Goal: Transaction & Acquisition: Purchase product/service

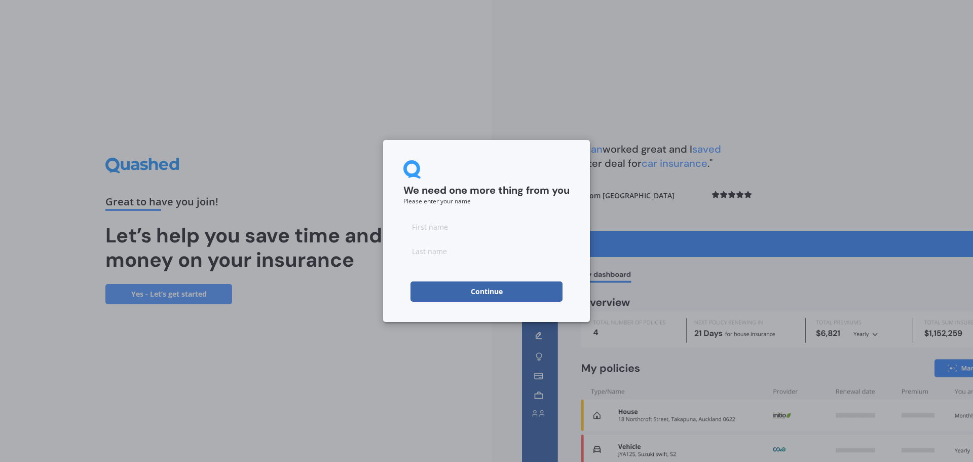
click at [512, 230] on input at bounding box center [487, 226] width 166 height 20
type input "[PERSON_NAME]"
click at [489, 255] on input at bounding box center [487, 251] width 166 height 20
type input "Cogdale"
click at [474, 293] on button "Continue" at bounding box center [487, 291] width 152 height 20
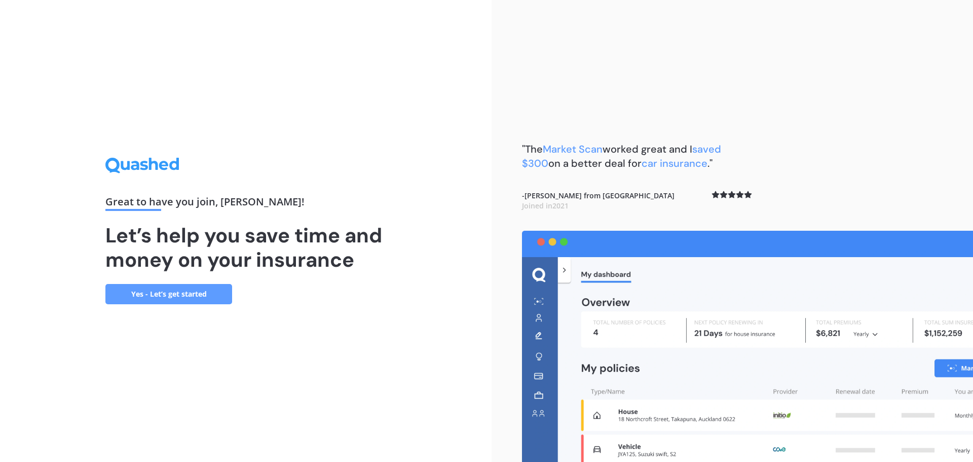
click at [211, 298] on link "Yes - Let’s get started" at bounding box center [168, 294] width 127 height 20
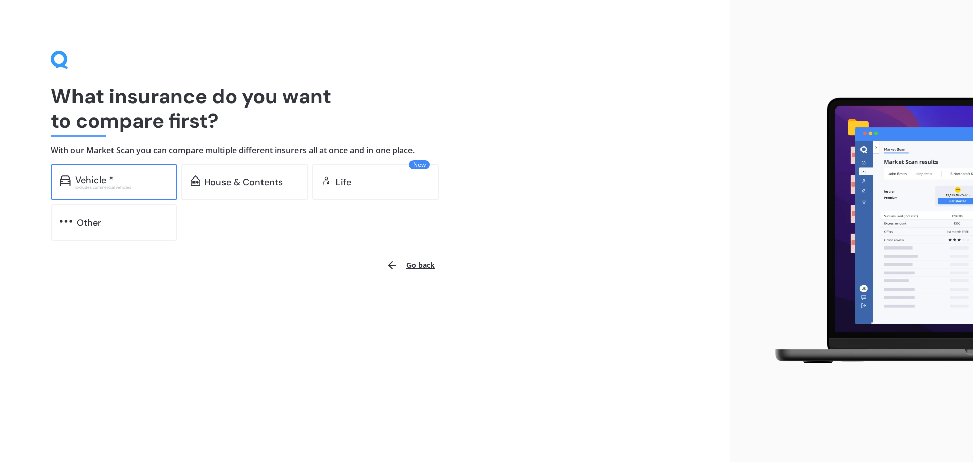
click at [144, 180] on div "Vehicle *" at bounding box center [121, 180] width 93 height 10
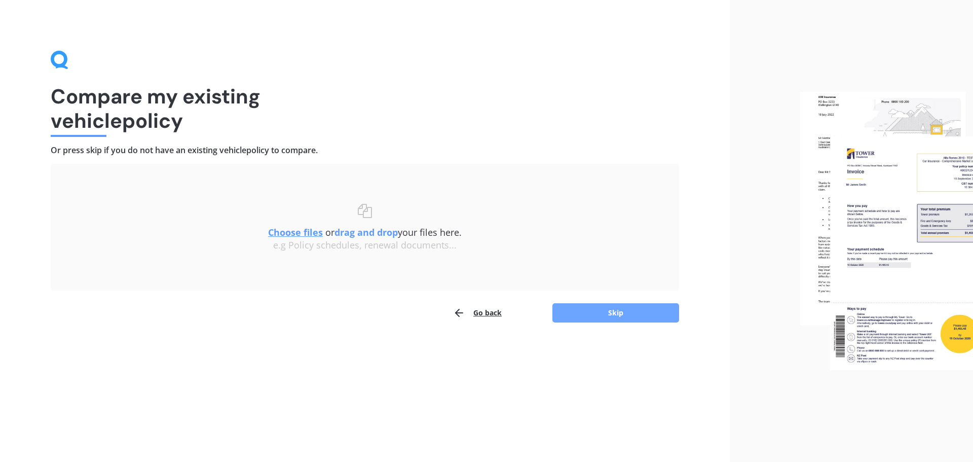
click at [588, 313] on button "Skip" at bounding box center [616, 312] width 127 height 19
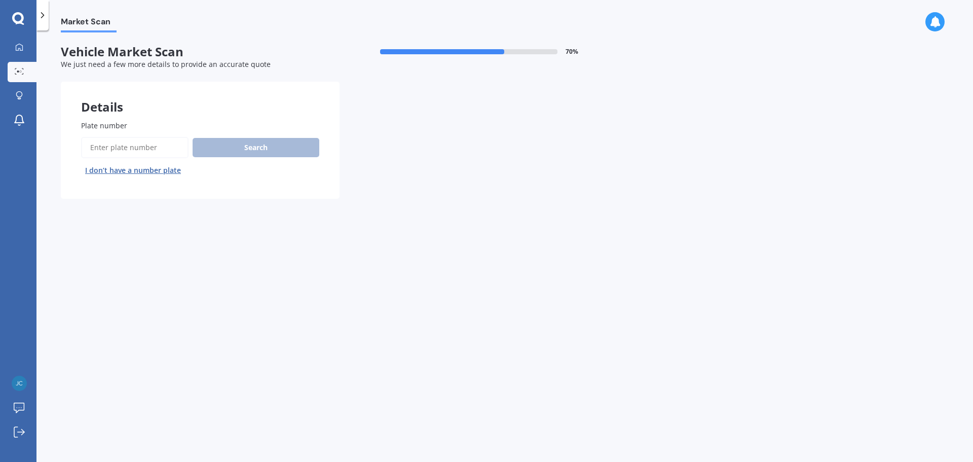
click at [147, 146] on input "Plate number" at bounding box center [134, 147] width 107 height 21
type input "pnm43"
click at [213, 150] on button "Search" at bounding box center [256, 147] width 127 height 19
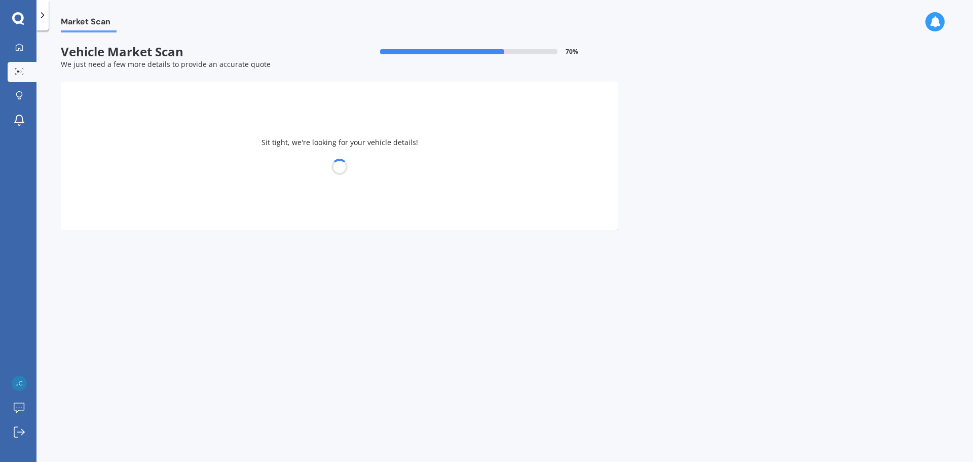
select select "NISSAN"
select select "SERENA"
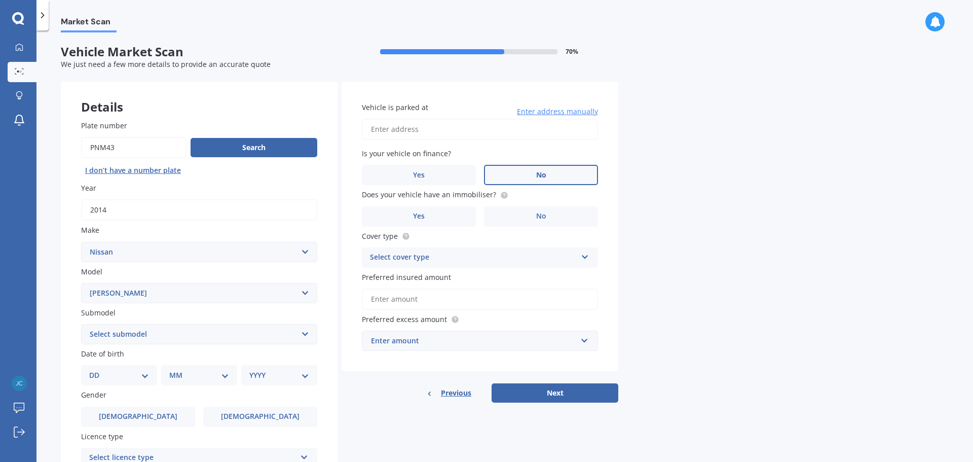
click at [535, 174] on label "No" at bounding box center [541, 175] width 114 height 20
click at [0, 0] on input "No" at bounding box center [0, 0] width 0 height 0
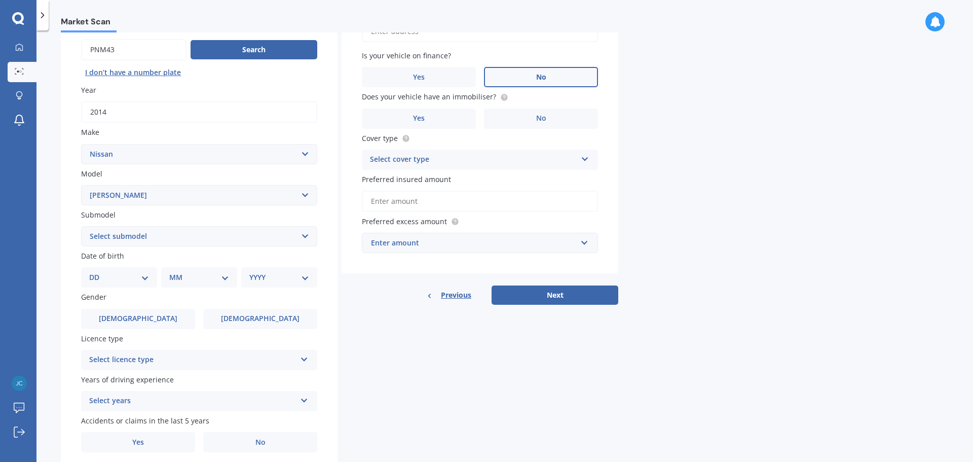
scroll to position [101, 0]
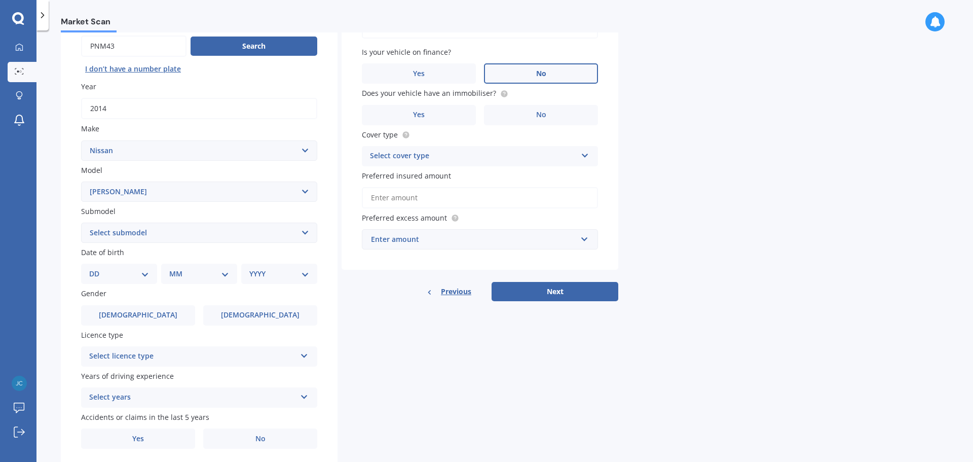
click at [275, 240] on select "Select submodel Hybrid Petrol Turbo Diesel" at bounding box center [199, 233] width 236 height 20
select select "HYBRID"
click at [81, 223] on select "Select submodel Hybrid Petrol Turbo Diesel" at bounding box center [199, 233] width 236 height 20
click at [156, 276] on div "DD 01 02 03 04 05 06 07 08 09 10 11 12 13 14 15 16 17 18 19 20 21 22 23 24 25 2…" at bounding box center [119, 274] width 76 height 20
click at [149, 276] on select "DD 01 02 03 04 05 06 07 08 09 10 11 12 13 14 15 16 17 18 19 20 21 22 23 24 25 2…" at bounding box center [119, 273] width 60 height 11
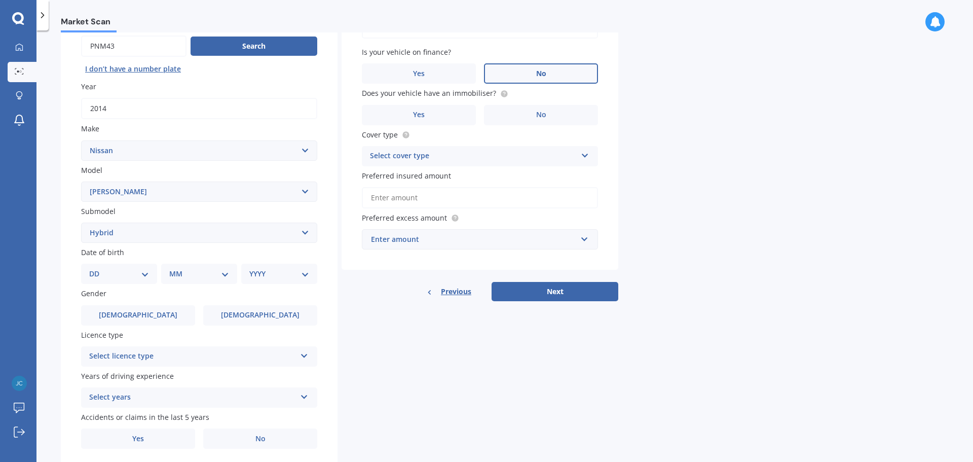
select select "13"
click at [97, 268] on select "DD 01 02 03 04 05 06 07 08 09 10 11 12 13 14 15 16 17 18 19 20 21 22 23 24 25 2…" at bounding box center [119, 273] width 60 height 11
click at [181, 265] on div "MM 01 02 03 04 05 06 07 08 09 10 11 12" at bounding box center [201, 274] width 72 height 20
click at [193, 279] on select "MM 01 02 03 04 05 06 07 08 09 10 11 12" at bounding box center [201, 273] width 56 height 11
select select "10"
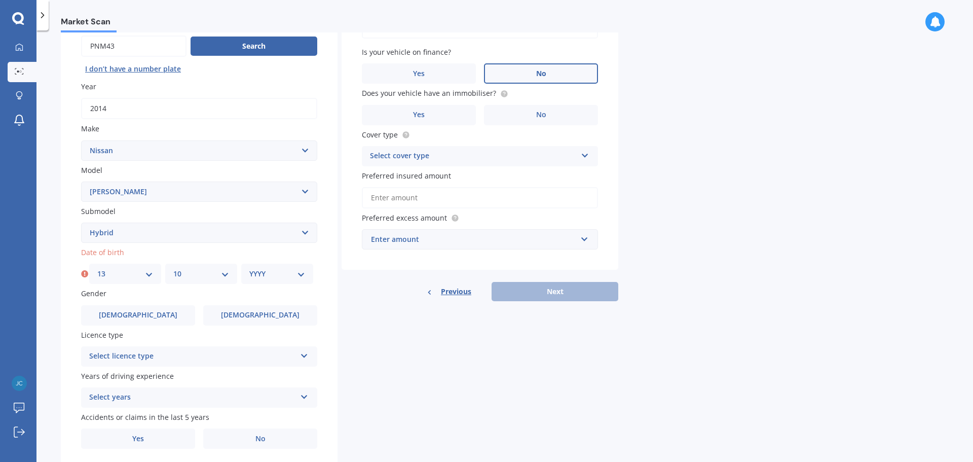
click at [173, 268] on select "MM 01 02 03 04 05 06 07 08 09 10 11 12" at bounding box center [201, 273] width 56 height 11
click at [290, 272] on select "YYYY 2025 2024 2023 2022 2021 2020 2019 2018 2017 2016 2015 2014 2013 2012 2011…" at bounding box center [277, 273] width 56 height 11
select select "1989"
click at [249, 268] on select "YYYY 2025 2024 2023 2022 2021 2020 2019 2018 2017 2016 2015 2014 2013 2012 2011…" at bounding box center [277, 273] width 56 height 11
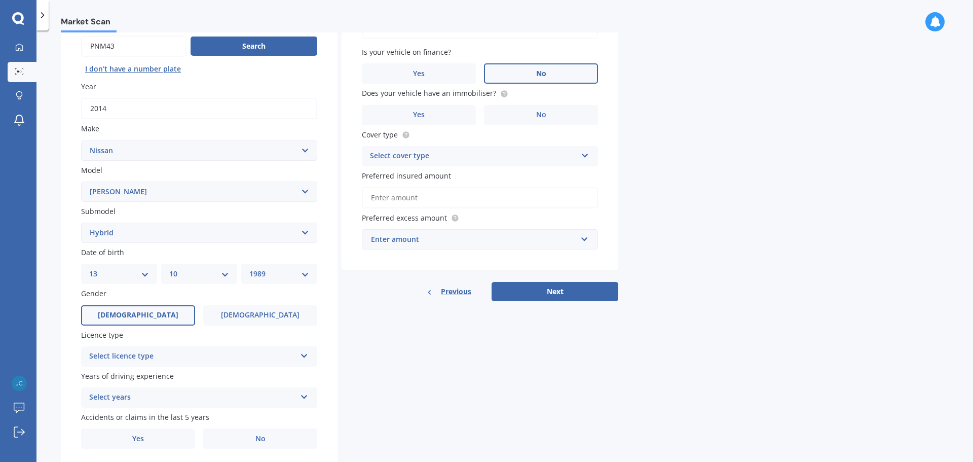
click at [160, 321] on label "Male" at bounding box center [138, 315] width 114 height 20
click at [0, 0] on input "Male" at bounding box center [0, 0] width 0 height 0
click at [174, 354] on div "Select licence type" at bounding box center [192, 356] width 207 height 12
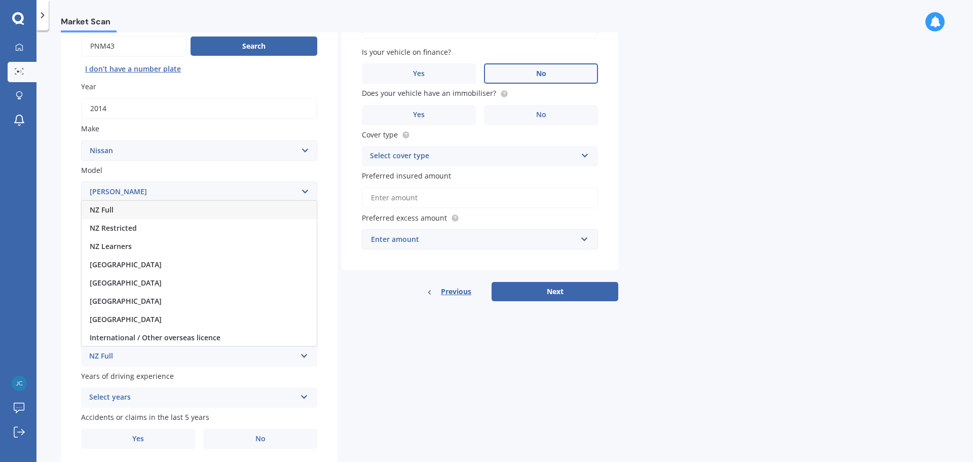
click at [158, 211] on div "NZ Full" at bounding box center [199, 210] width 235 height 18
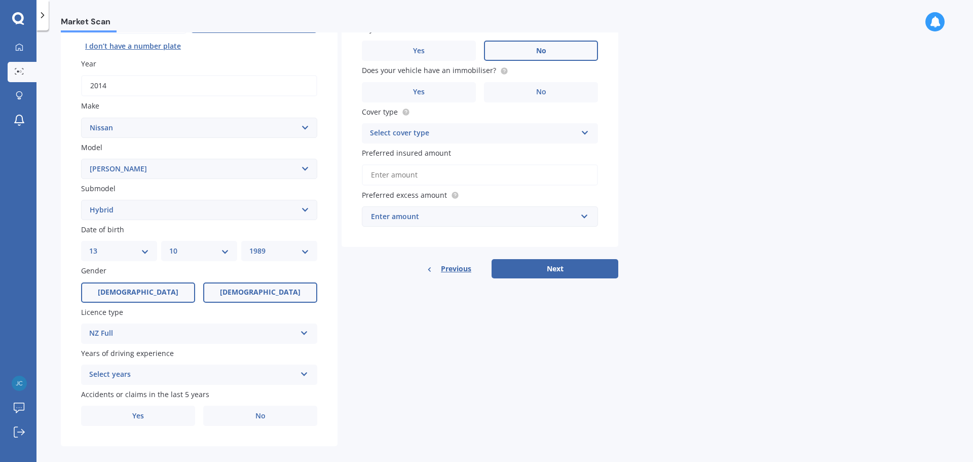
scroll to position [135, 0]
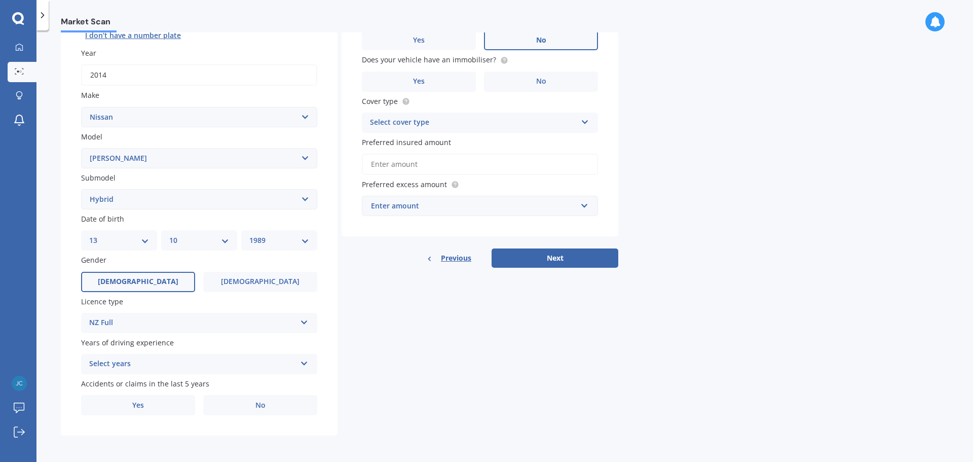
click at [192, 367] on div "Select years" at bounding box center [192, 364] width 207 height 12
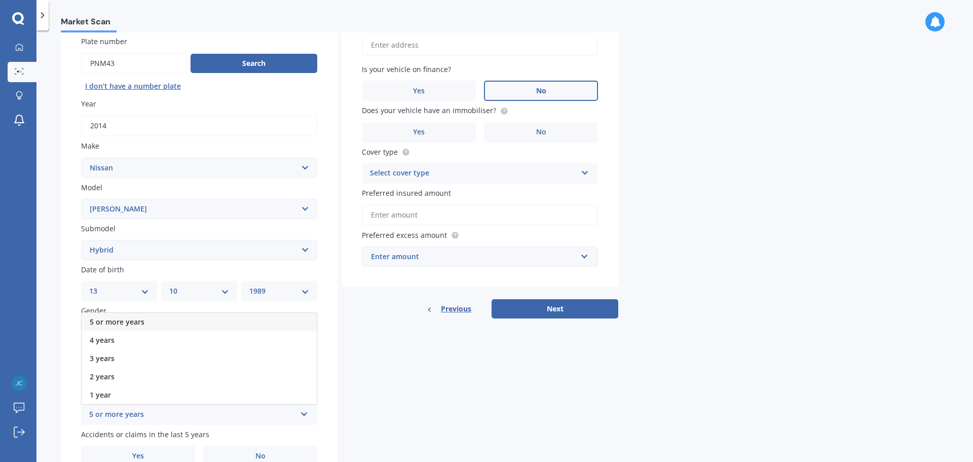
click at [170, 325] on div "5 or more years" at bounding box center [199, 322] width 235 height 18
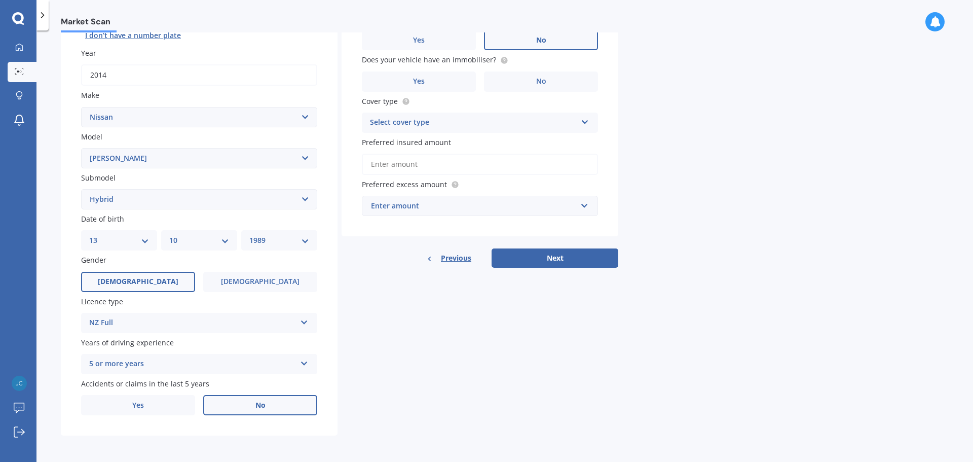
click at [231, 408] on label "No" at bounding box center [260, 405] width 114 height 20
click at [0, 0] on input "No" at bounding box center [0, 0] width 0 height 0
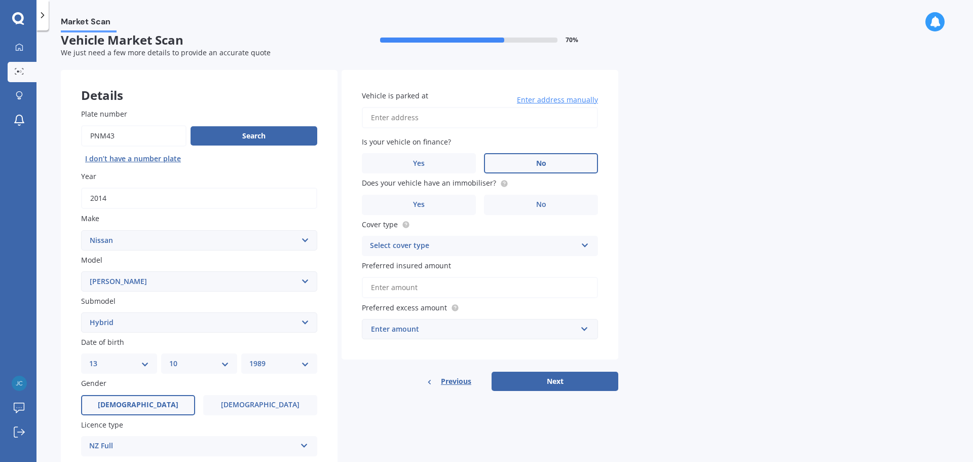
scroll to position [0, 0]
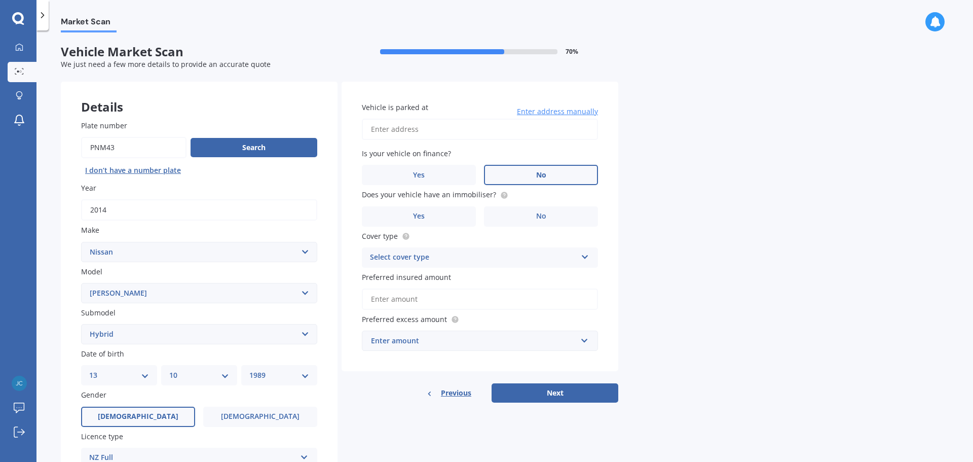
click at [404, 132] on input "Vehicle is parked at" at bounding box center [480, 129] width 236 height 21
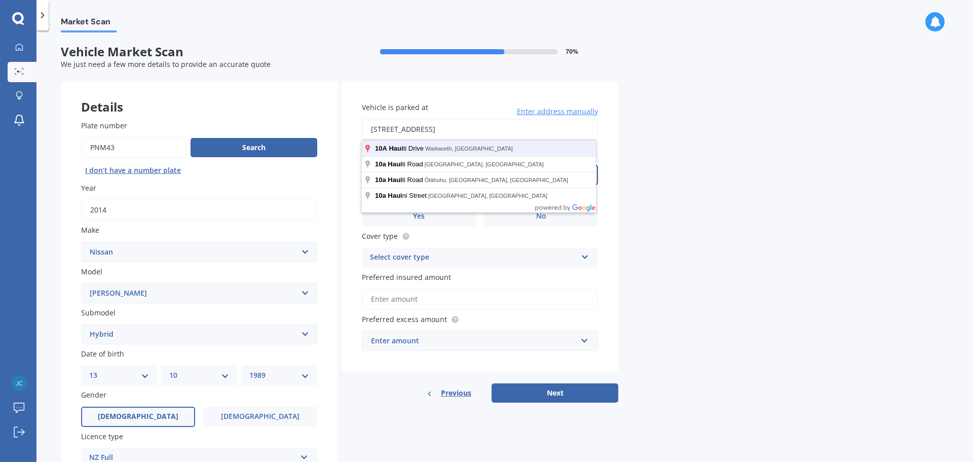
click at [492, 383] on button "Next" at bounding box center [555, 392] width 127 height 19
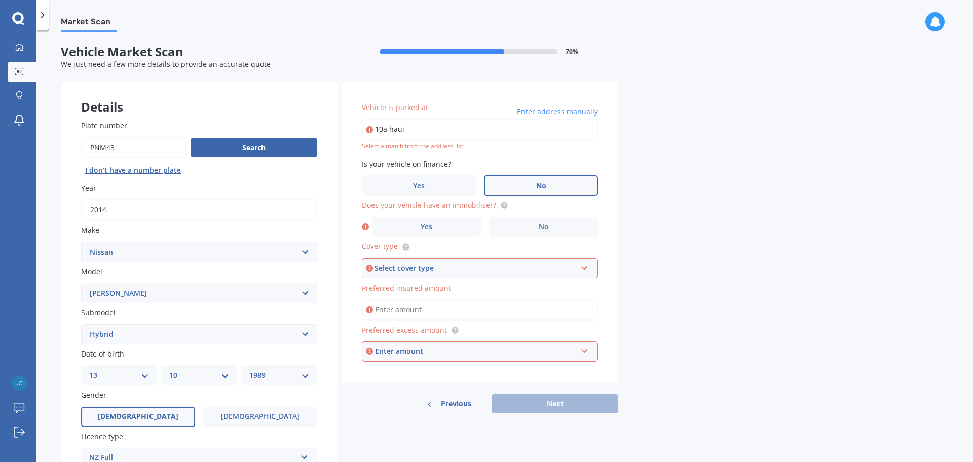
type input "10A Hauiti Drive, Warkworth 0910"
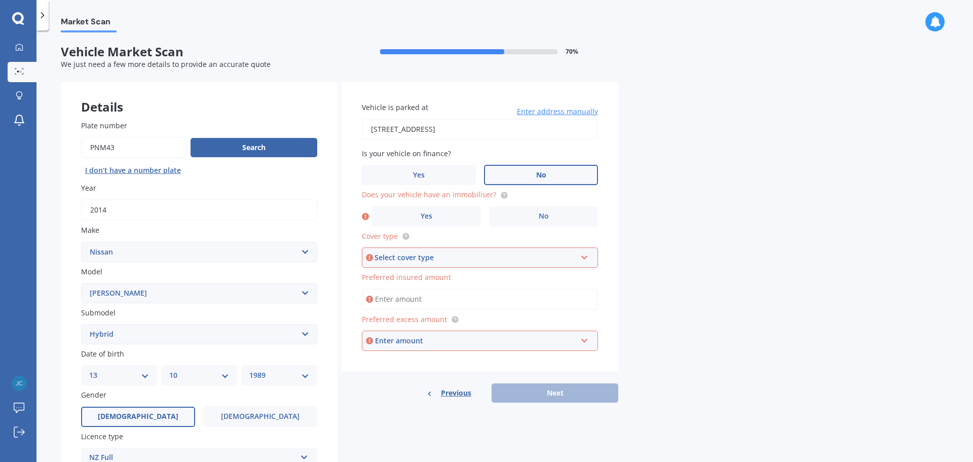
click at [534, 257] on div "Select cover type" at bounding box center [476, 257] width 202 height 11
click at [451, 276] on div "Comprehensive" at bounding box center [480, 277] width 234 height 18
click at [488, 301] on input "Preferred insured amount" at bounding box center [480, 298] width 236 height 21
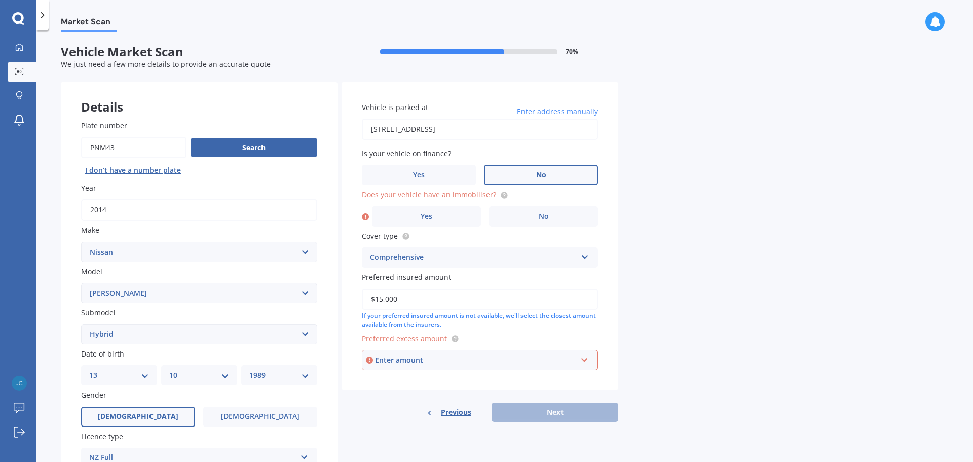
type input "$15,000"
click at [591, 360] on div "Enter amount $100 $400 $500 $750 $1,000 $1,500 $2,000" at bounding box center [480, 360] width 236 height 20
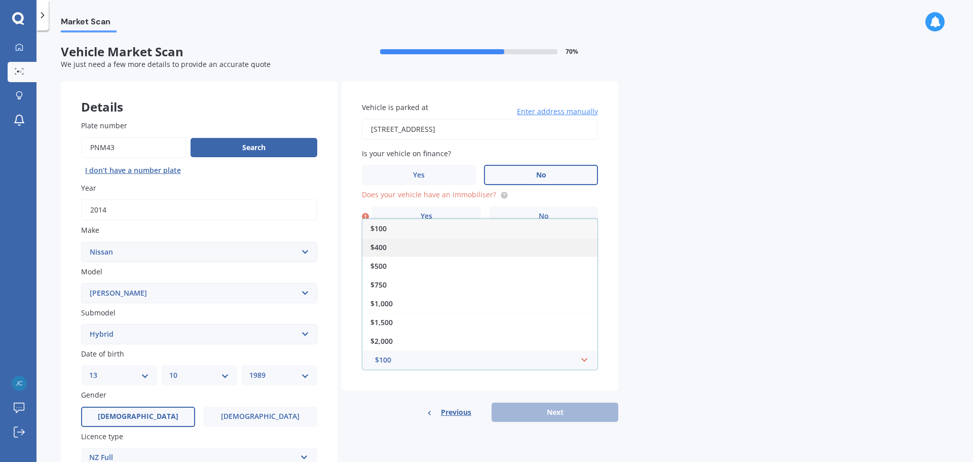
click at [455, 255] on div "$400" at bounding box center [479, 247] width 235 height 19
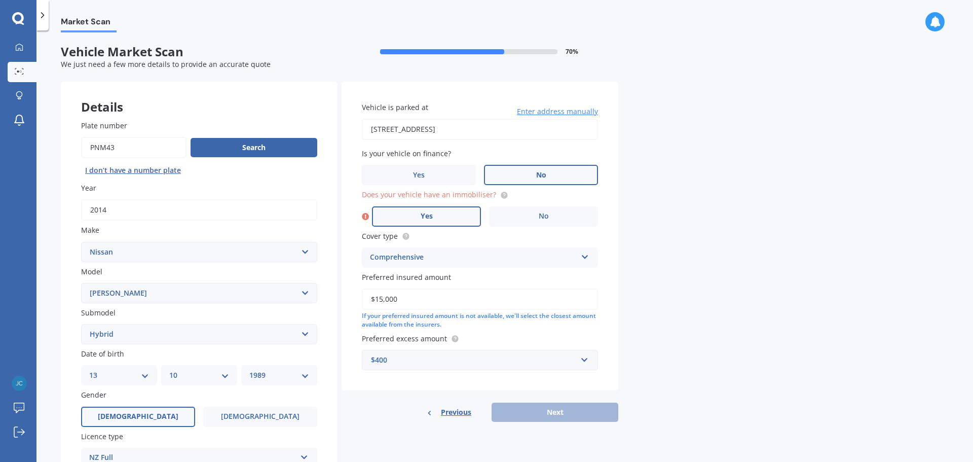
click at [433, 223] on label "Yes" at bounding box center [426, 216] width 109 height 20
click at [0, 0] on input "Yes" at bounding box center [0, 0] width 0 height 0
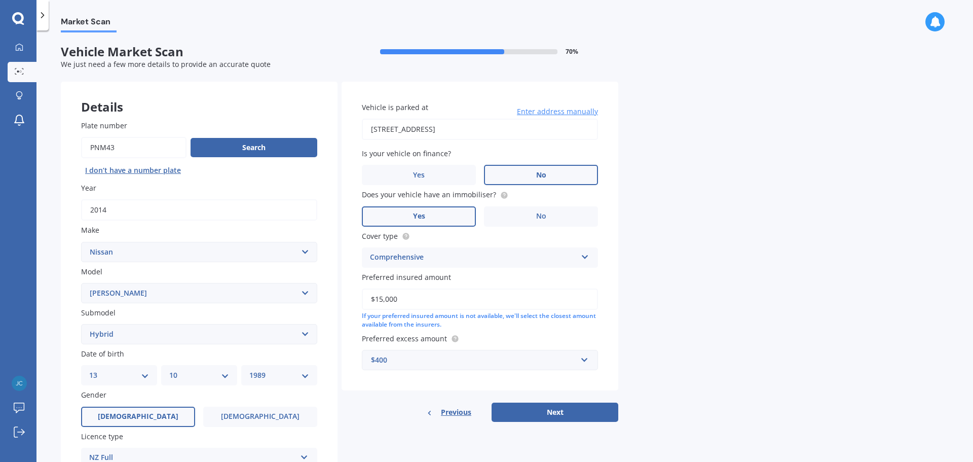
click at [547, 400] on div "Vehicle is parked at 10A Hauiti Drive, Warkworth 0910 Enter address manually Is…" at bounding box center [480, 252] width 277 height 340
click at [550, 412] on button "Next" at bounding box center [555, 412] width 127 height 19
select select "13"
select select "10"
select select "1989"
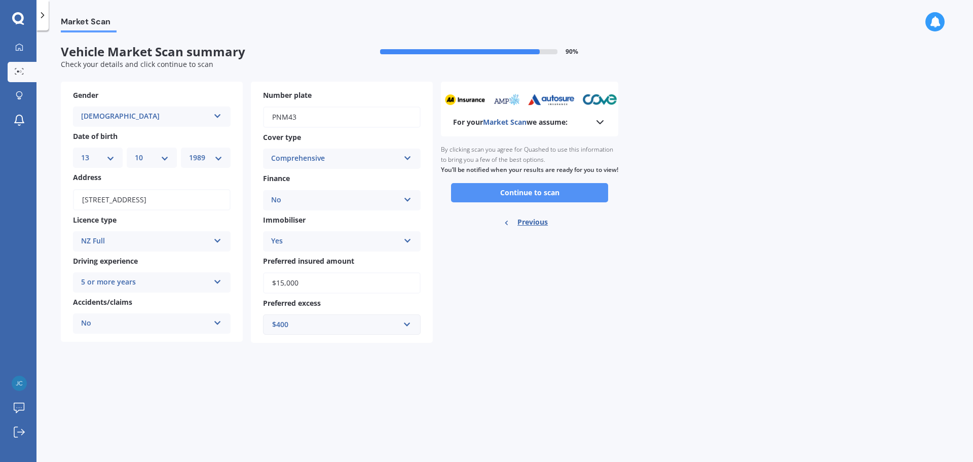
click at [534, 202] on button "Continue to scan" at bounding box center [529, 192] width 157 height 19
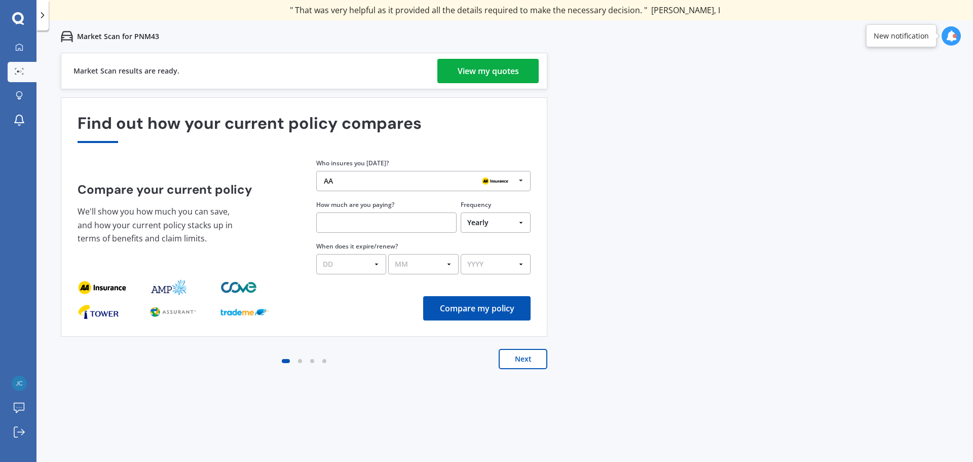
click at [471, 70] on div "View my quotes" at bounding box center [488, 71] width 61 height 24
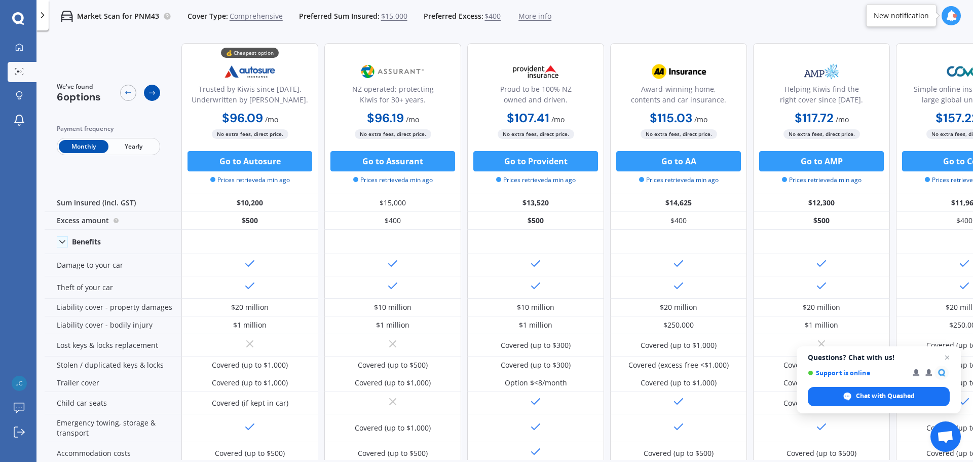
click at [148, 92] on div at bounding box center [152, 93] width 16 height 16
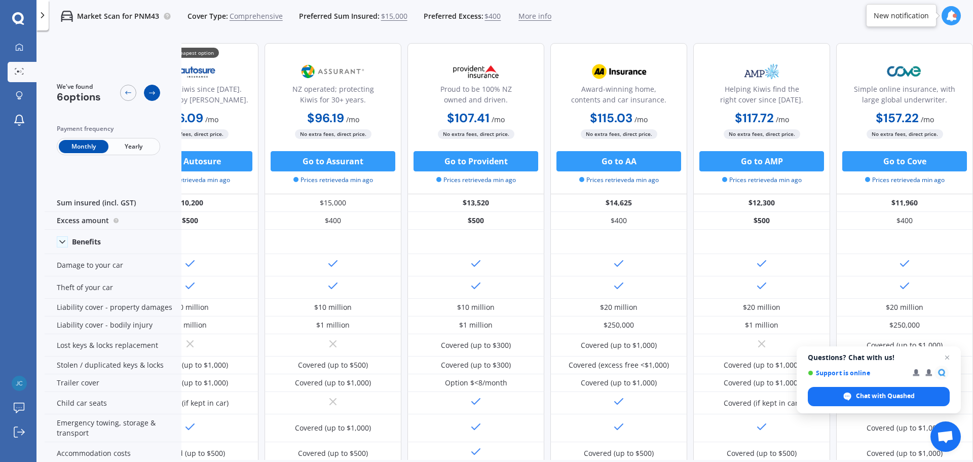
click at [148, 92] on div at bounding box center [152, 93] width 16 height 16
click at [124, 93] on div at bounding box center [128, 93] width 16 height 16
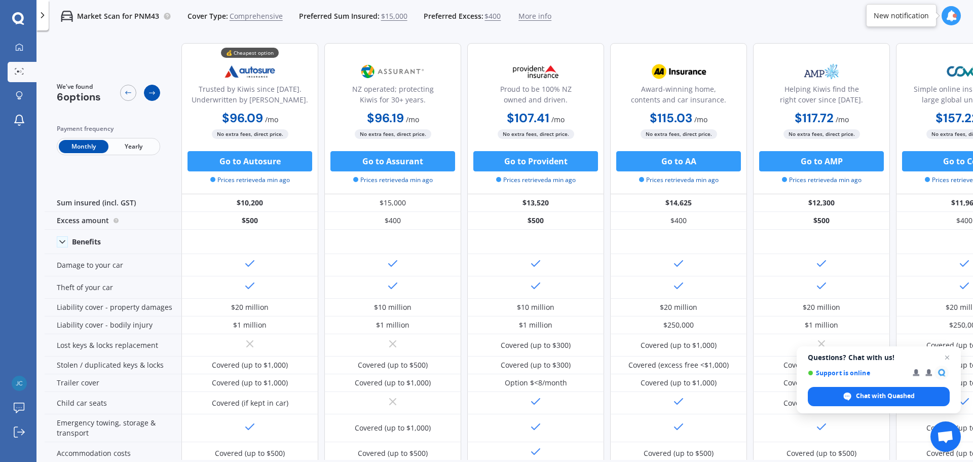
click at [150, 94] on icon at bounding box center [152, 93] width 8 height 8
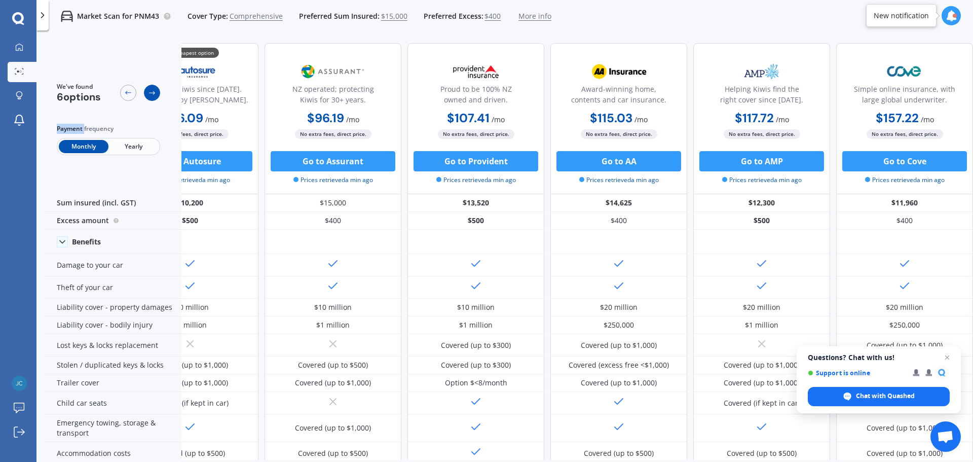
click at [150, 94] on icon at bounding box center [152, 93] width 8 height 8
